Goal: Find specific page/section: Find specific page/section

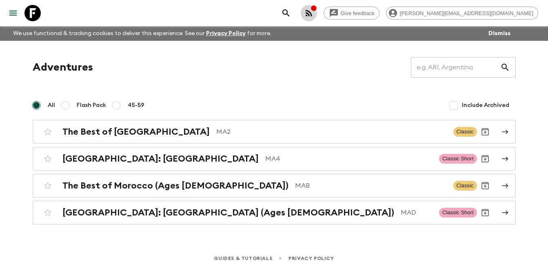
click at [317, 9] on icon "button" at bounding box center [314, 8] width 7 height 7
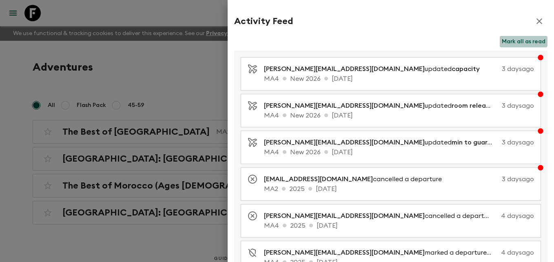
click at [514, 39] on button "Mark all as read" at bounding box center [524, 41] width 48 height 11
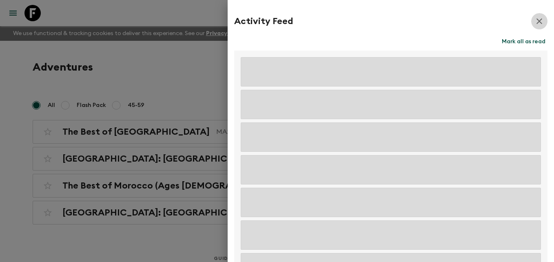
click at [535, 25] on icon "button" at bounding box center [540, 21] width 10 height 10
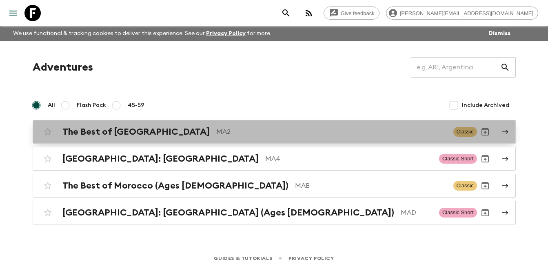
click at [155, 133] on div "The Best of [GEOGRAPHIC_DATA] MA2" at bounding box center [254, 132] width 384 height 11
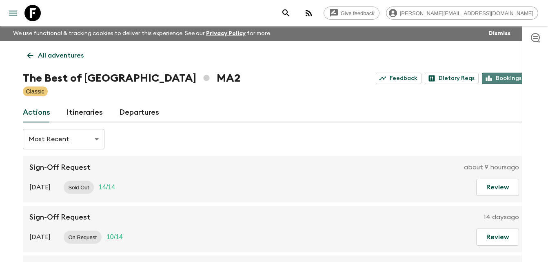
click at [503, 80] on link "Bookings" at bounding box center [504, 78] width 44 height 11
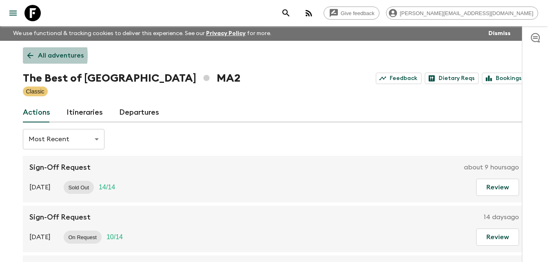
click at [29, 56] on icon at bounding box center [30, 56] width 6 height 6
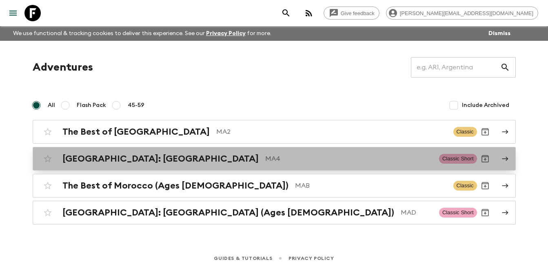
click at [265, 161] on p "MA4" at bounding box center [348, 159] width 167 height 10
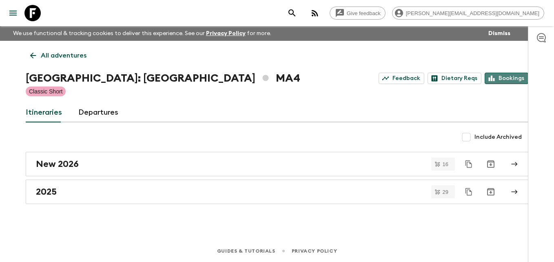
click at [509, 79] on link "Bookings" at bounding box center [507, 78] width 44 height 11
click at [34, 56] on icon at bounding box center [33, 55] width 9 height 9
